Goal: Task Accomplishment & Management: Use online tool/utility

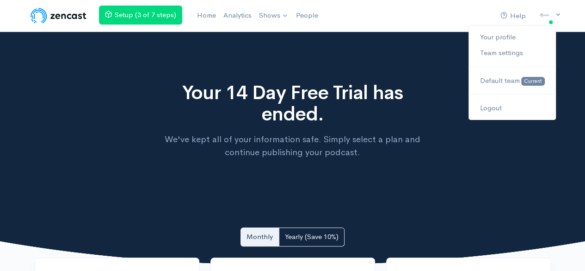
click at [546, 17] on img at bounding box center [544, 15] width 18 height 18
click at [487, 40] on link "Your profile" at bounding box center [511, 37] width 87 height 16
click at [484, 37] on link "Your profile" at bounding box center [511, 37] width 87 height 16
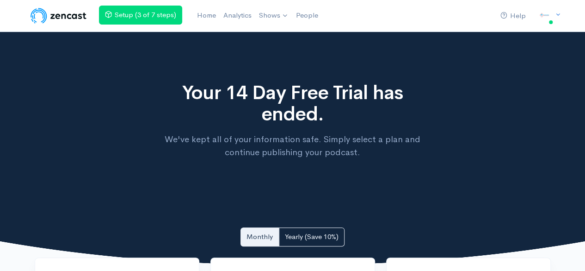
click at [80, 12] on img at bounding box center [58, 15] width 59 height 18
click at [209, 13] on link "Home" at bounding box center [208, 16] width 26 height 20
click at [215, 12] on link "Home" at bounding box center [206, 16] width 26 height 20
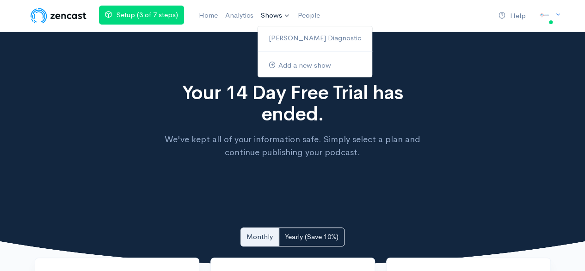
click at [264, 14] on link "Shows" at bounding box center [275, 16] width 37 height 20
click at [288, 72] on link "Add a new show" at bounding box center [313, 65] width 115 height 16
click at [283, 61] on link "Add a new show" at bounding box center [313, 65] width 115 height 16
